Goal: Task Accomplishment & Management: Manage account settings

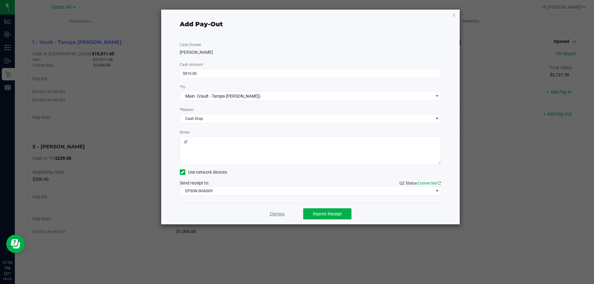
click at [281, 214] on link "Dismiss" at bounding box center [277, 214] width 15 height 7
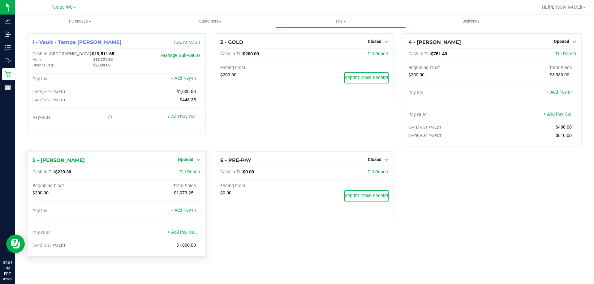
click at [196, 160] on link "Opened" at bounding box center [189, 159] width 23 height 5
click at [195, 172] on link "Close Till" at bounding box center [186, 172] width 17 height 5
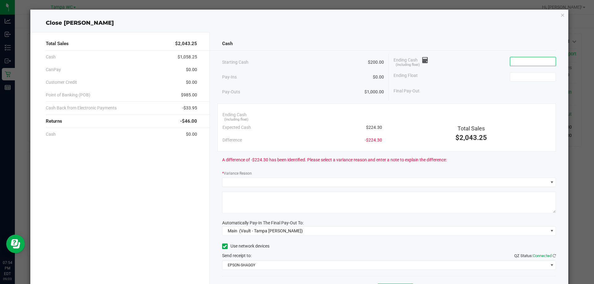
drag, startPoint x: 519, startPoint y: 59, endPoint x: 532, endPoint y: 62, distance: 14.4
click at [532, 62] on input at bounding box center [533, 61] width 46 height 9
click at [533, 62] on input at bounding box center [533, 61] width 46 height 9
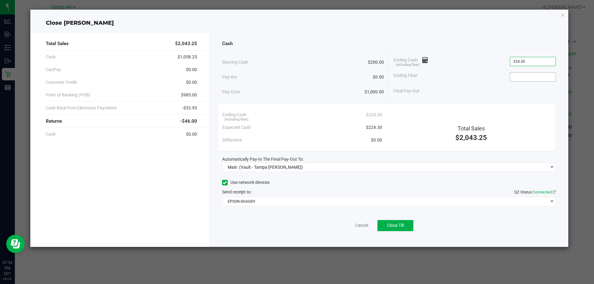
type input "$224.30"
click at [520, 78] on input at bounding box center [533, 77] width 46 height 9
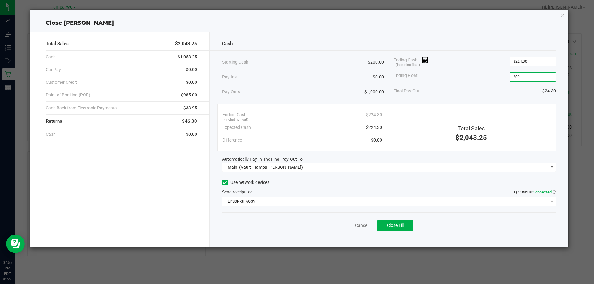
type input "$200.00"
click at [403, 205] on span "EPSON-SHAGGY" at bounding box center [386, 202] width 326 height 9
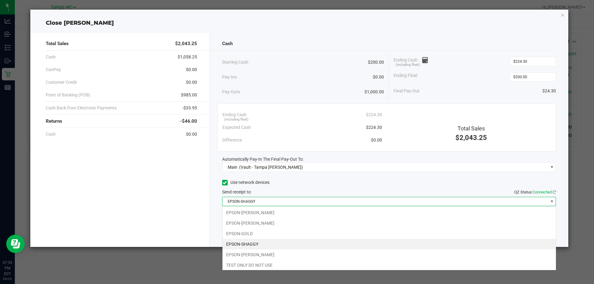
scroll to position [9, 334]
click at [403, 203] on span "EPSON-SHAGGY" at bounding box center [386, 202] width 326 height 9
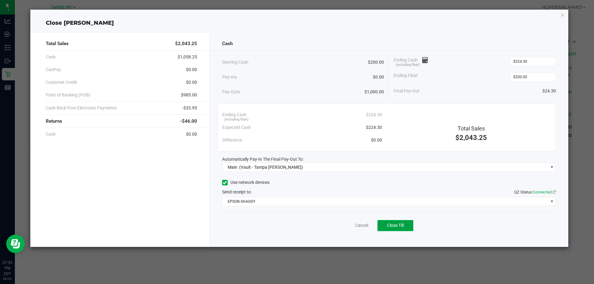
click at [402, 224] on span "Close Till" at bounding box center [395, 225] width 17 height 5
click at [354, 228] on link "Dismiss" at bounding box center [348, 226] width 15 height 7
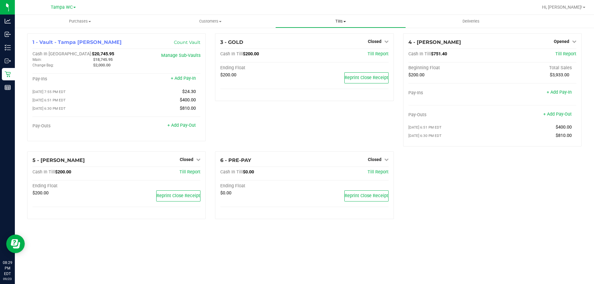
click at [340, 22] on span "Tills" at bounding box center [341, 22] width 130 height 6
click at [322, 43] on span "Reconcile e-payments" at bounding box center [307, 44] width 62 height 5
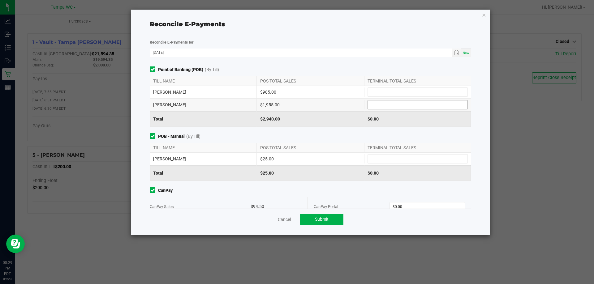
click at [380, 110] on div "[PERSON_NAME] $1,955.00" at bounding box center [311, 105] width 322 height 12
click at [380, 109] on input at bounding box center [418, 105] width 100 height 9
type input "$1,955.00"
click at [376, 161] on input at bounding box center [418, 159] width 100 height 9
type input "$25.00"
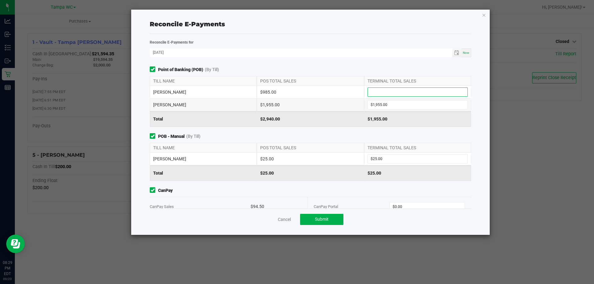
click at [387, 93] on input at bounding box center [418, 92] width 100 height 9
type input "$985.00"
click at [323, 158] on div "$25.00" at bounding box center [310, 159] width 107 height 12
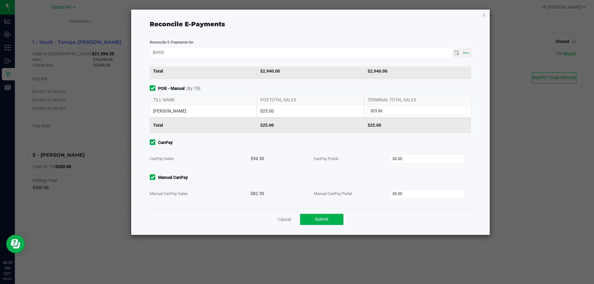
click at [406, 164] on div "CanPay Portal $0.00" at bounding box center [389, 159] width 151 height 19
click at [406, 160] on input "0" at bounding box center [427, 159] width 75 height 9
type input "$94.50"
click at [415, 194] on input "0" at bounding box center [427, 194] width 75 height 9
type input "$82.50"
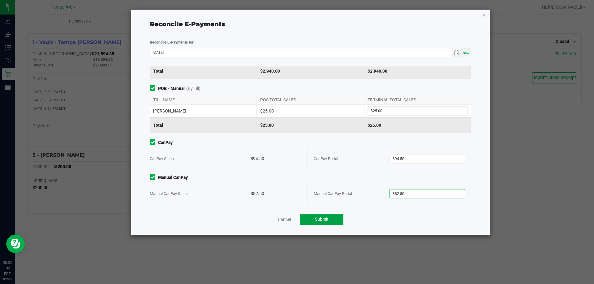
click at [323, 218] on span "Submit" at bounding box center [322, 219] width 14 height 5
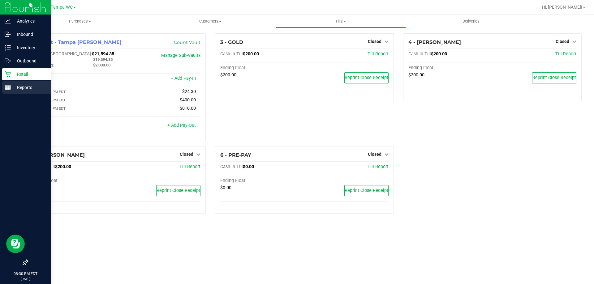
click at [27, 90] on p "Reports" at bounding box center [29, 87] width 37 height 7
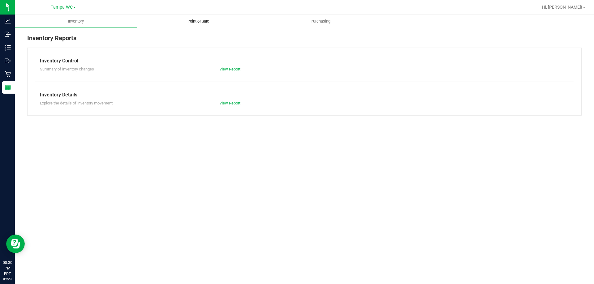
click at [197, 17] on uib-tab-heading "Point of Sale" at bounding box center [198, 21] width 122 height 12
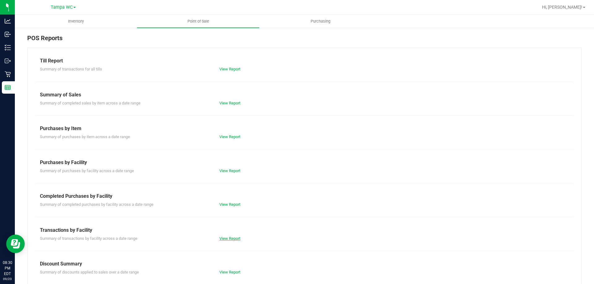
click at [225, 238] on link "View Report" at bounding box center [229, 239] width 21 height 5
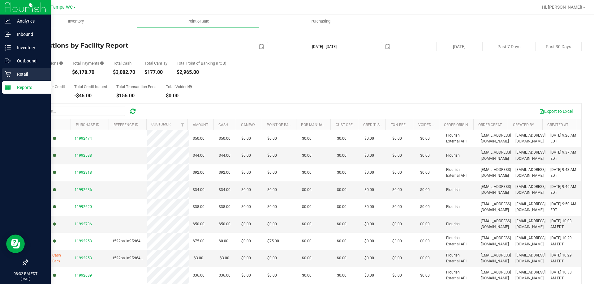
click at [27, 77] on p "Retail" at bounding box center [29, 74] width 37 height 7
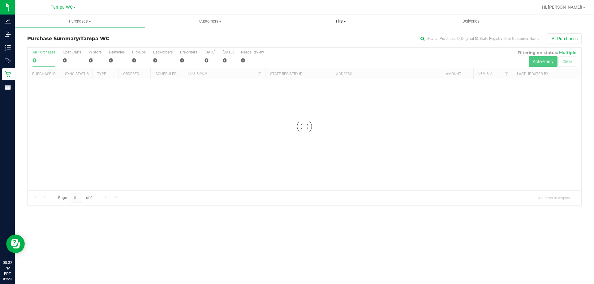
click at [343, 23] on span "Tills" at bounding box center [341, 22] width 130 height 6
click at [312, 34] on li "Manage tills" at bounding box center [341, 37] width 130 height 7
